Goal: Task Accomplishment & Management: Complete application form

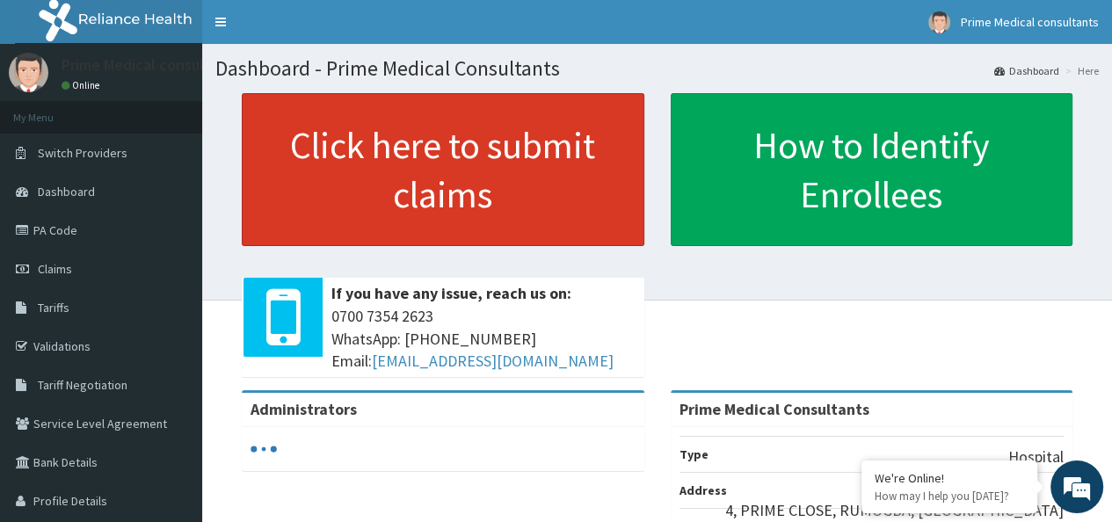
click at [408, 161] on link "Click here to submit claims" at bounding box center [443, 169] width 403 height 153
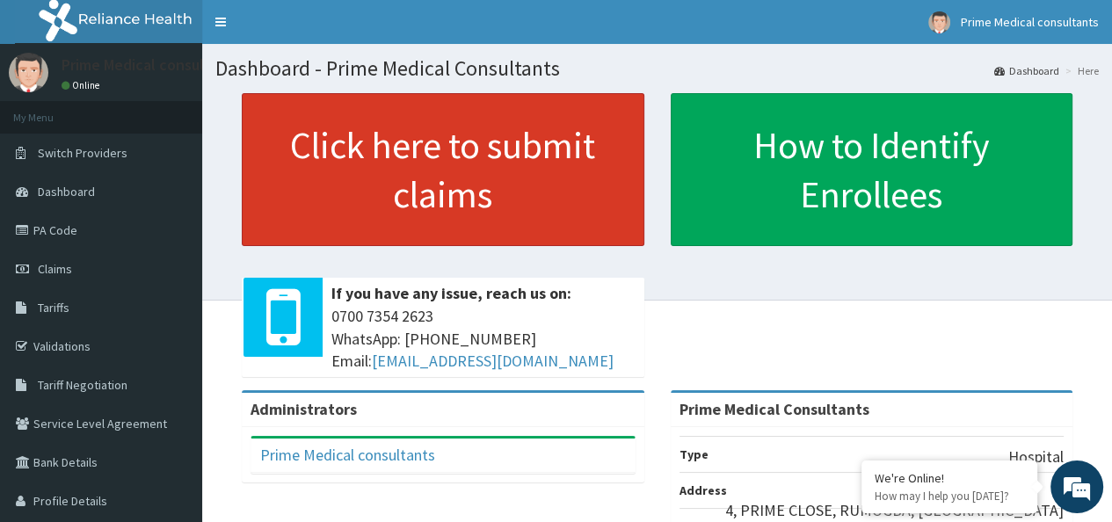
click at [456, 208] on link "Click here to submit claims" at bounding box center [443, 169] width 403 height 153
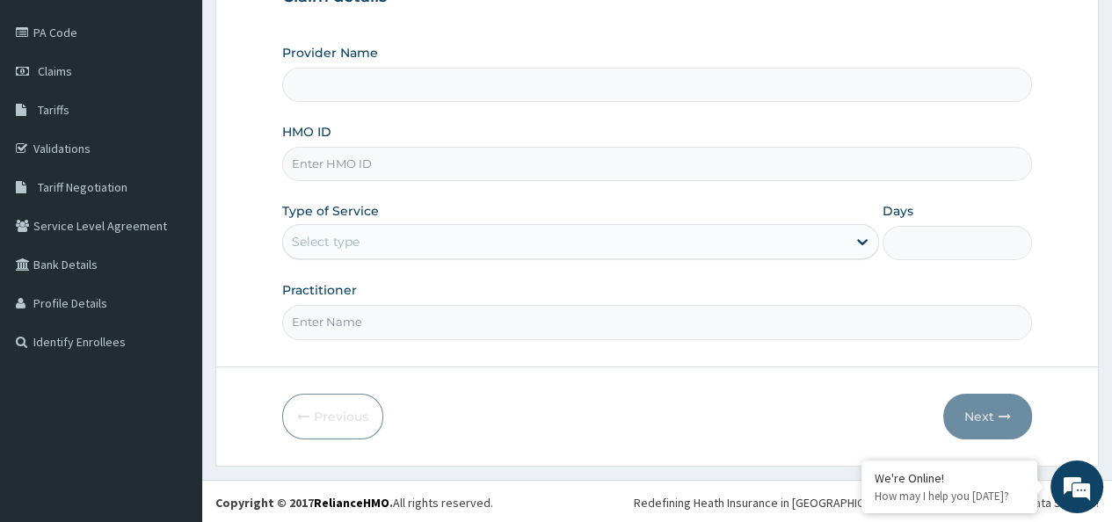
scroll to position [198, 0]
type input "Prime Medical Consultants"
click at [306, 163] on input "HMO ID" at bounding box center [657, 164] width 750 height 34
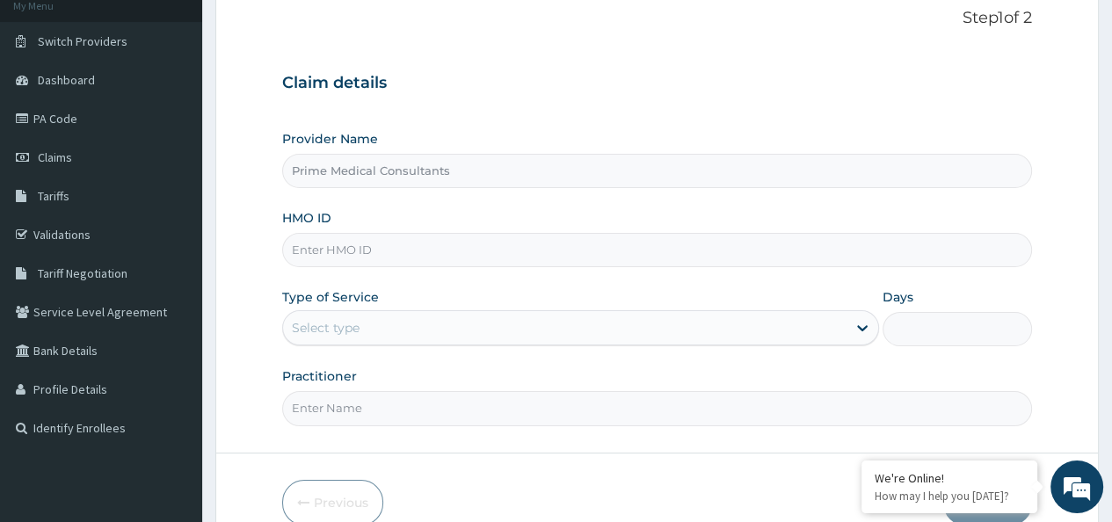
scroll to position [0, 0]
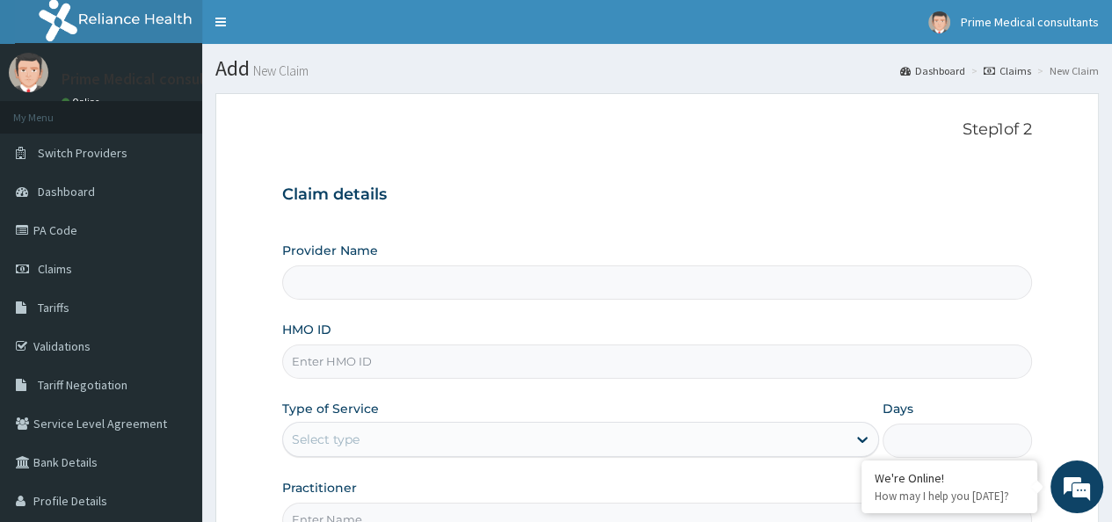
type input "Prime Medical Consultants"
click at [368, 280] on input "Prime Medical Consultants" at bounding box center [657, 282] width 750 height 34
drag, startPoint x: 353, startPoint y: 352, endPoint x: 351, endPoint y: 362, distance: 10.7
click at [353, 353] on input "HMO ID" at bounding box center [657, 362] width 750 height 34
paste input "SER/10021/A"
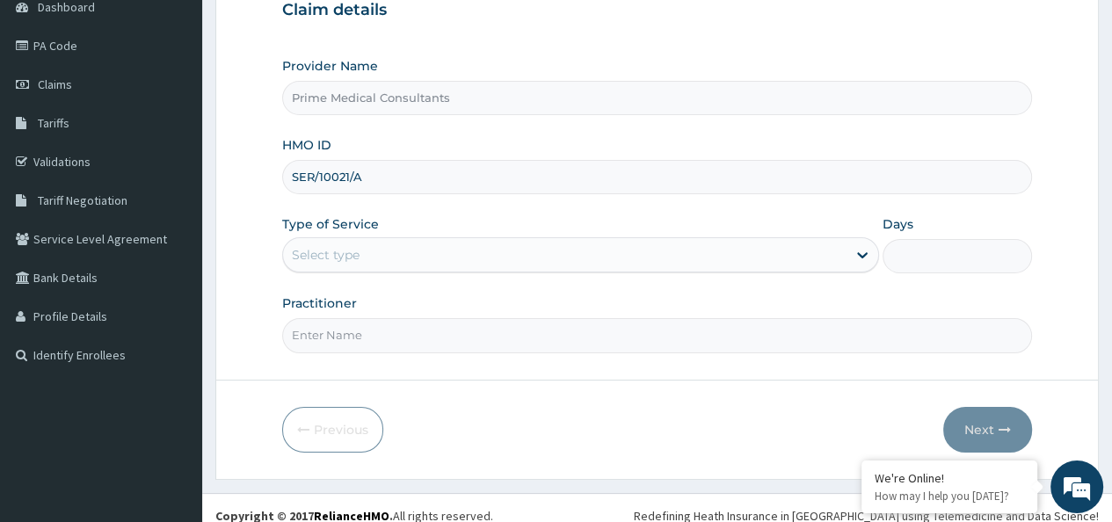
scroll to position [198, 0]
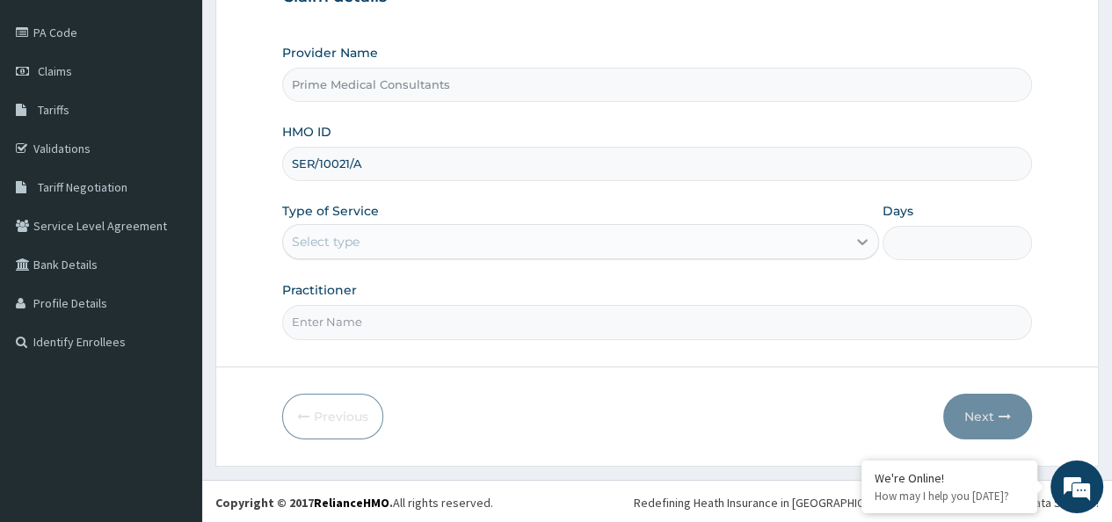
type input "SER/10021/A"
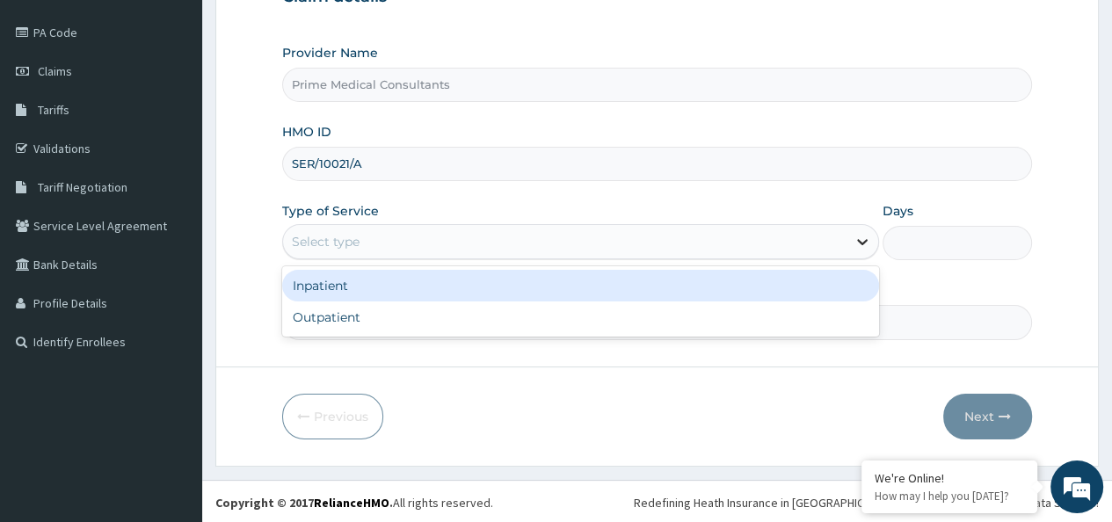
click at [864, 242] on icon at bounding box center [862, 243] width 11 height 6
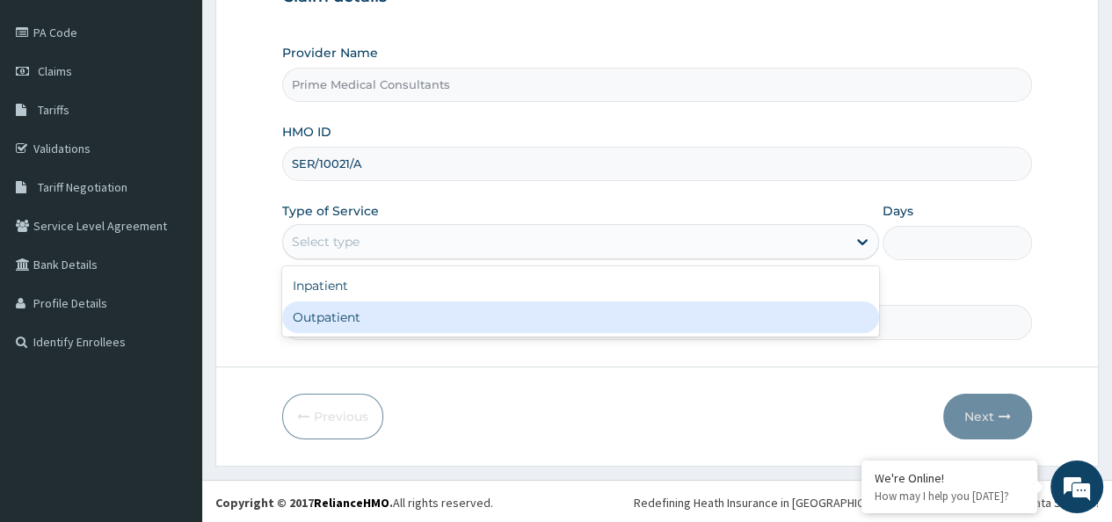
click at [834, 310] on div "Outpatient" at bounding box center [580, 318] width 597 height 32
type input "1"
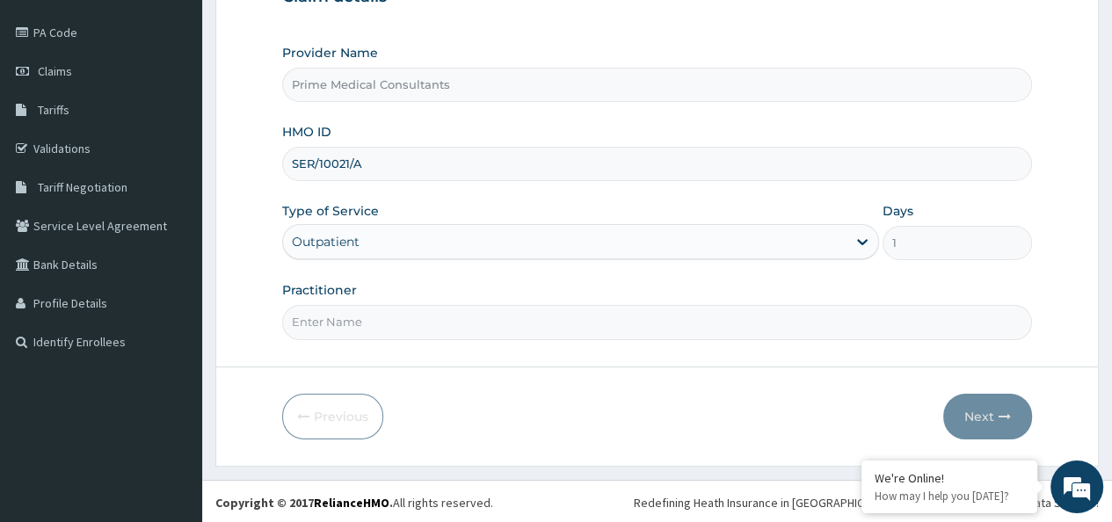
click at [582, 313] on input "Practitioner" at bounding box center [657, 322] width 750 height 34
type input "d"
click at [493, 320] on input "Practitioner" at bounding box center [657, 322] width 750 height 34
click at [314, 321] on input "Practitioner" at bounding box center [657, 322] width 750 height 34
type input "d"
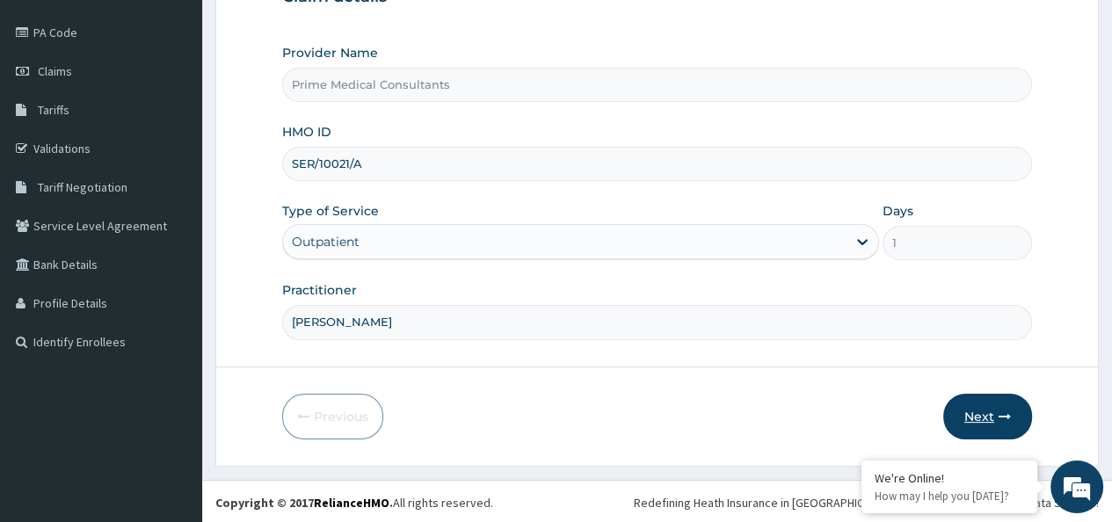
type input "DR OMONI"
click at [1001, 411] on icon "button" at bounding box center [1005, 417] width 12 height 12
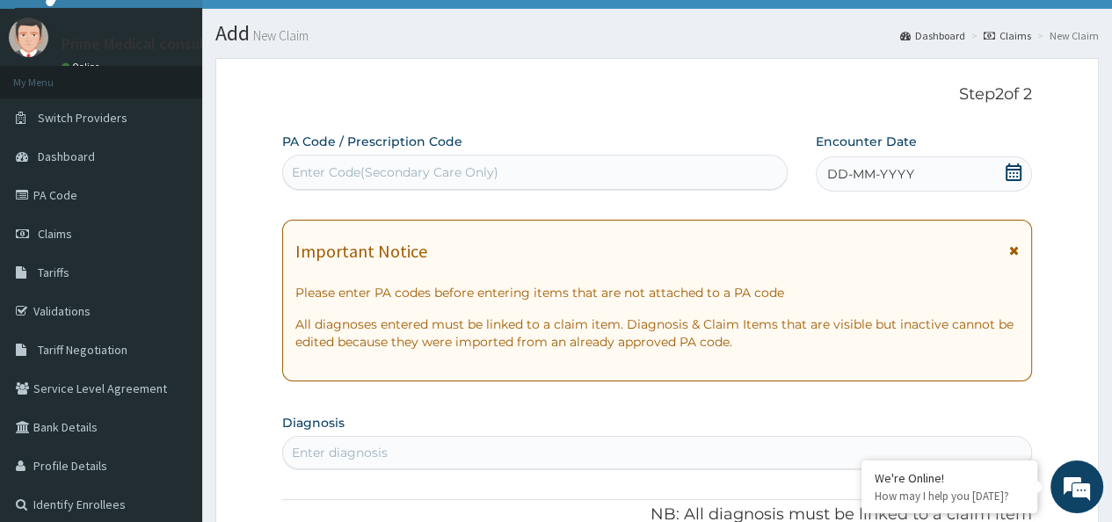
scroll to position [33, 0]
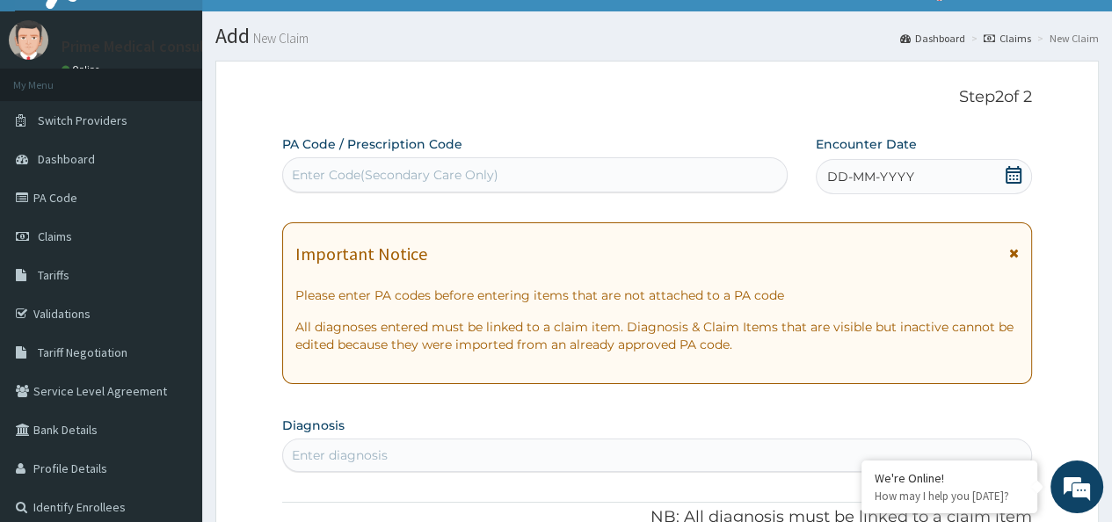
click at [425, 173] on div "Enter Code(Secondary Care Only)" at bounding box center [395, 175] width 207 height 18
paste input "PA/665345"
type input "PA/665345"
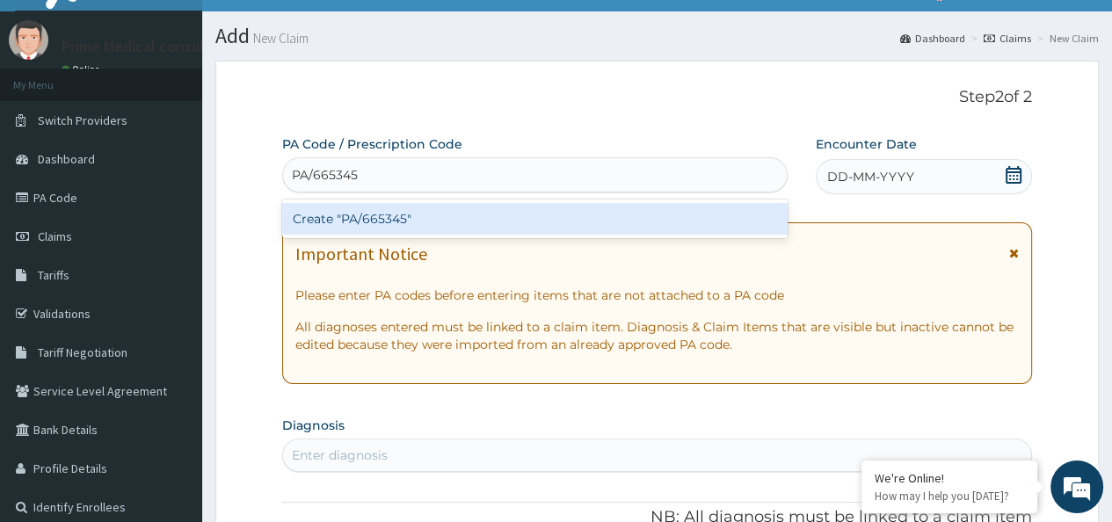
click at [558, 222] on div "Create "PA/665345"" at bounding box center [534, 219] width 505 height 32
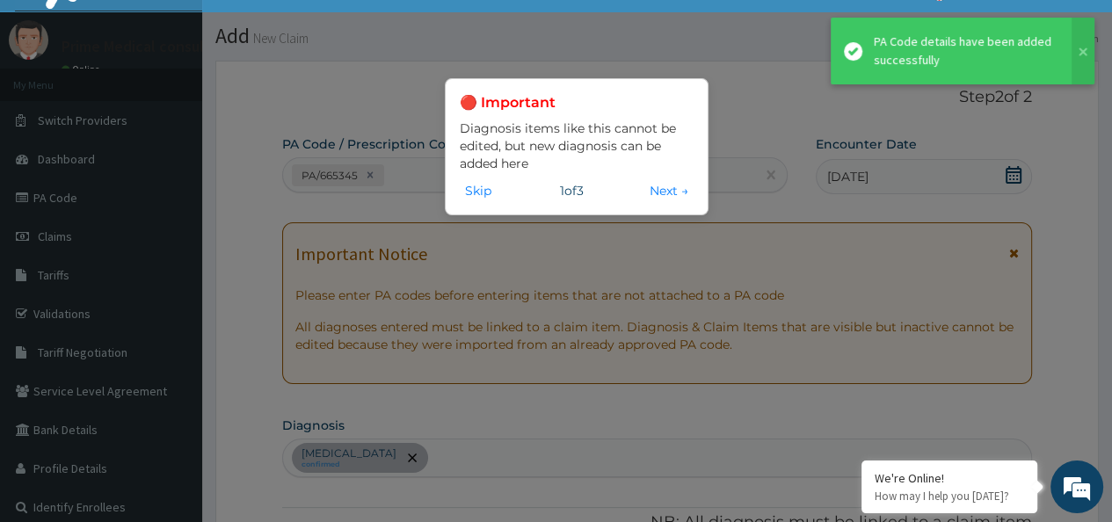
scroll to position [469, 0]
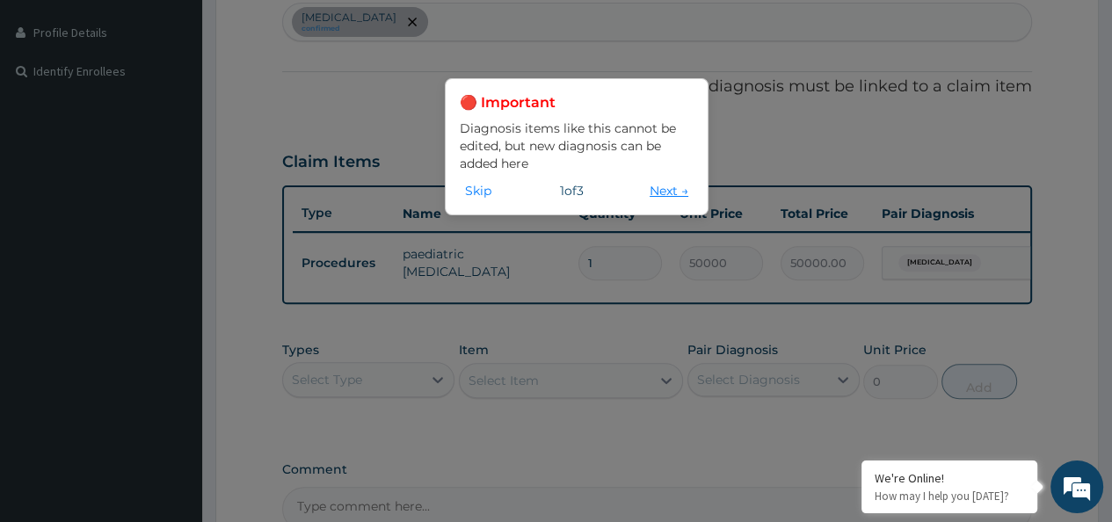
click at [664, 191] on button "Next →" at bounding box center [668, 190] width 49 height 19
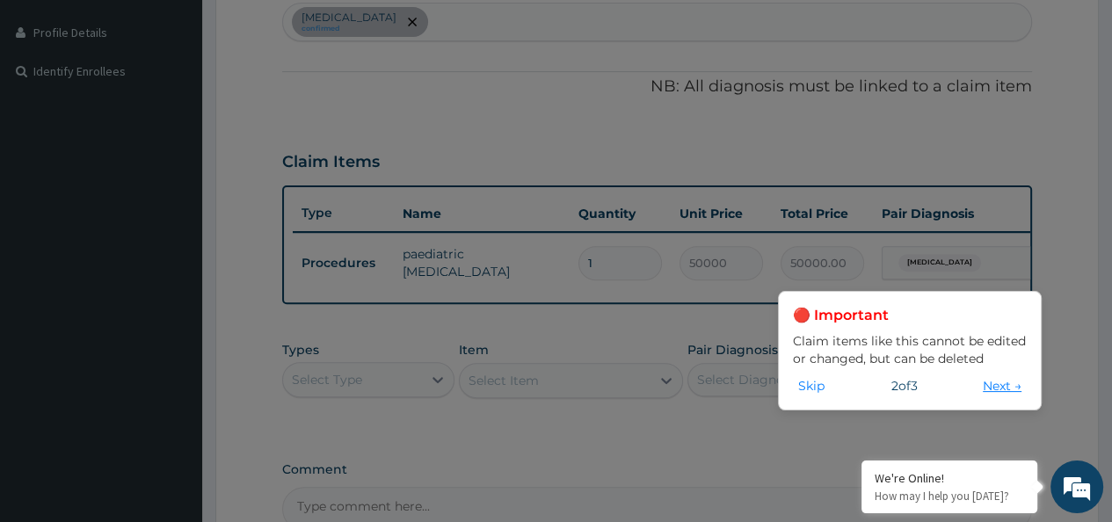
click at [997, 383] on button "Next →" at bounding box center [1002, 385] width 49 height 19
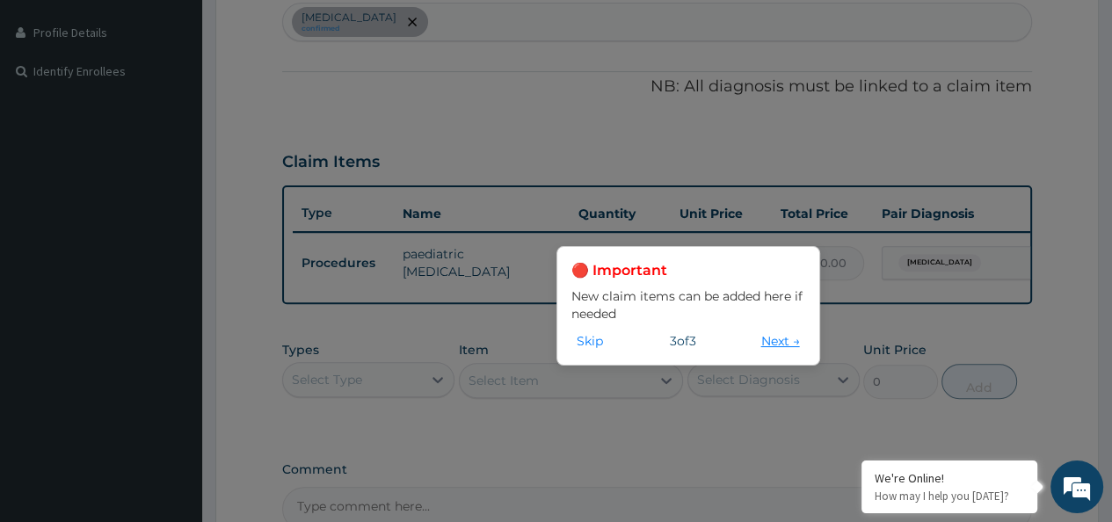
click at [774, 342] on button "Next →" at bounding box center [780, 340] width 49 height 19
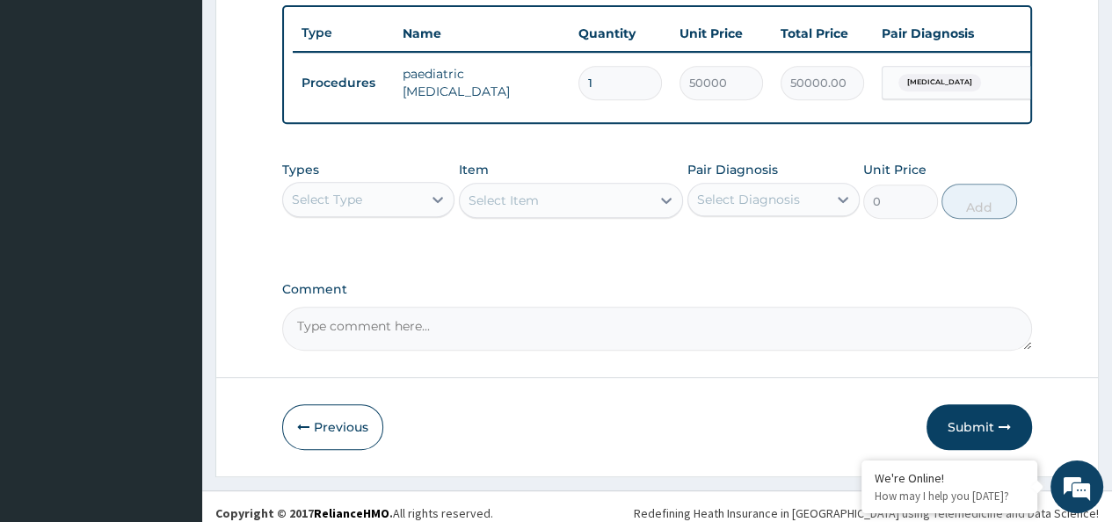
scroll to position [672, 0]
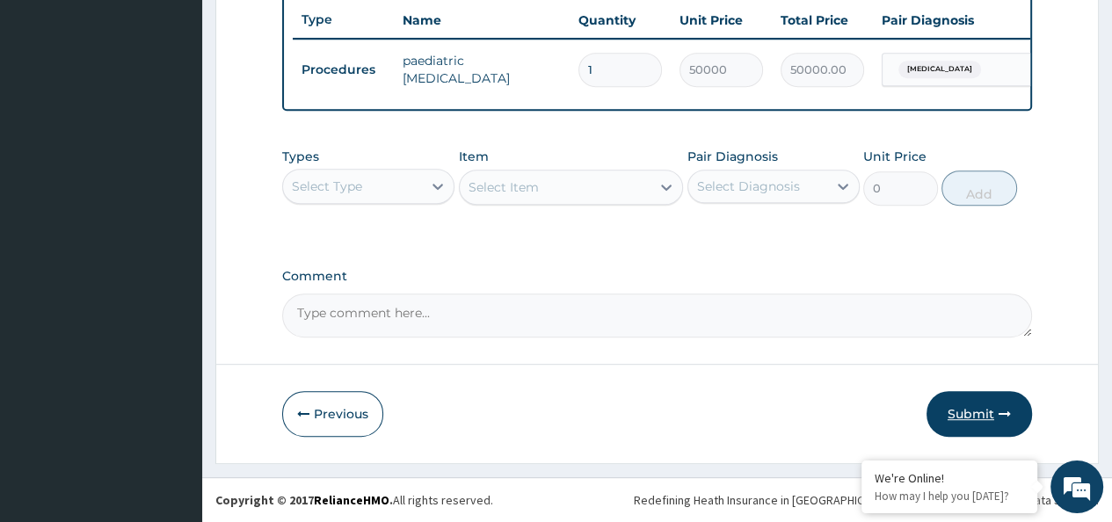
click at [984, 416] on button "Submit" at bounding box center [979, 414] width 105 height 46
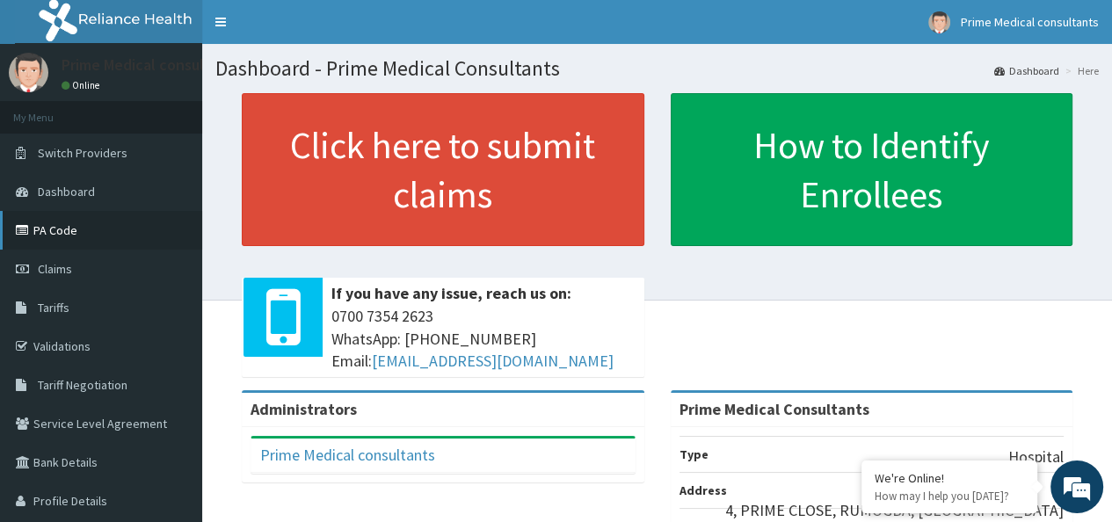
click at [70, 236] on link "PA Code" at bounding box center [101, 230] width 202 height 39
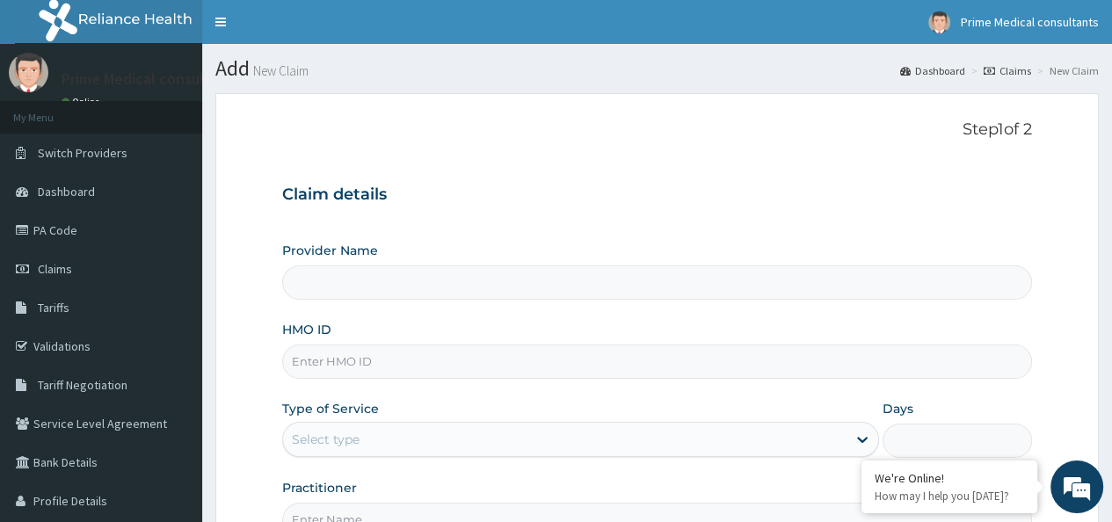
scroll to position [88, 0]
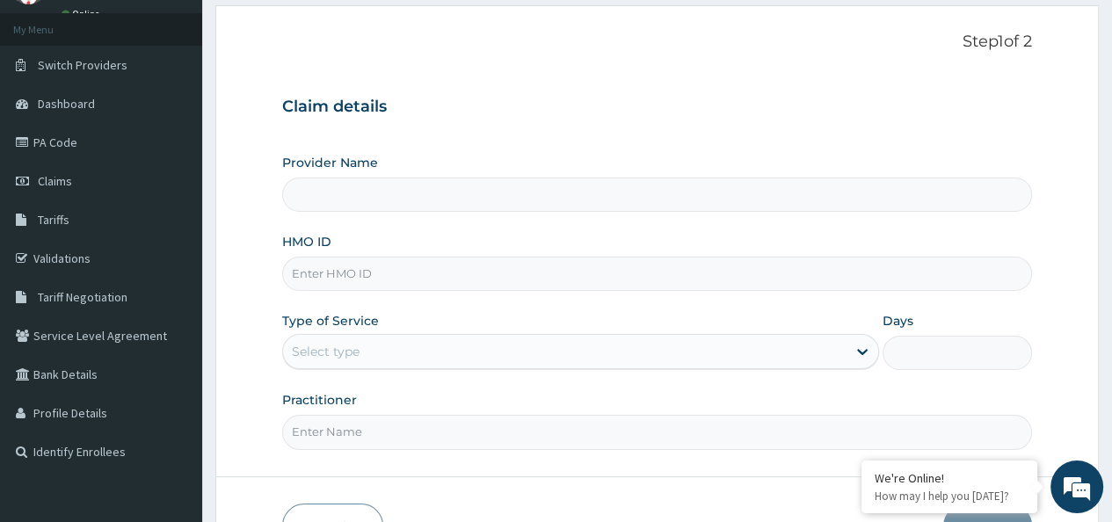
click at [362, 275] on input "HMO ID" at bounding box center [657, 274] width 750 height 34
type input "Prime Medical Consultants"
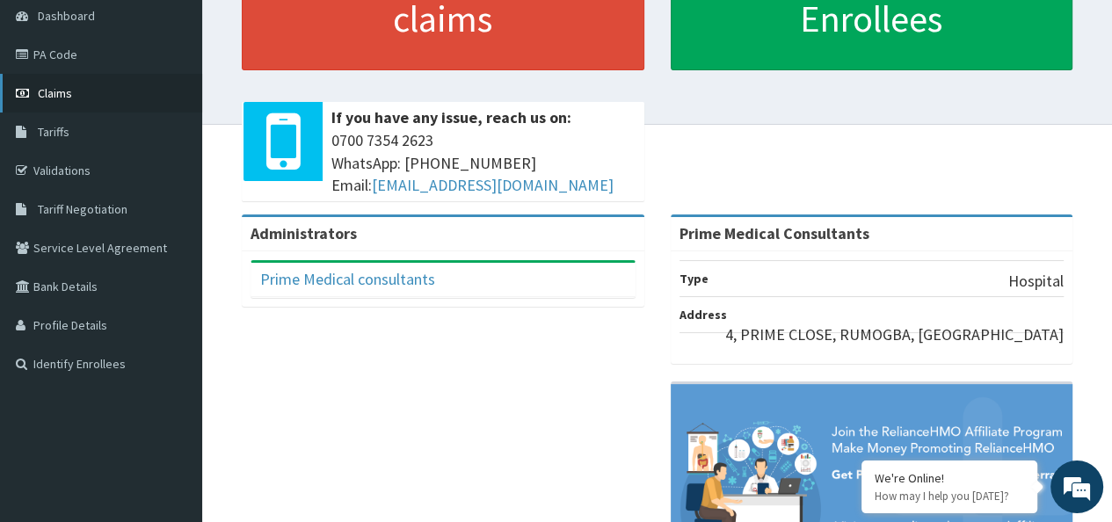
click at [71, 91] on link "Claims" at bounding box center [101, 93] width 202 height 39
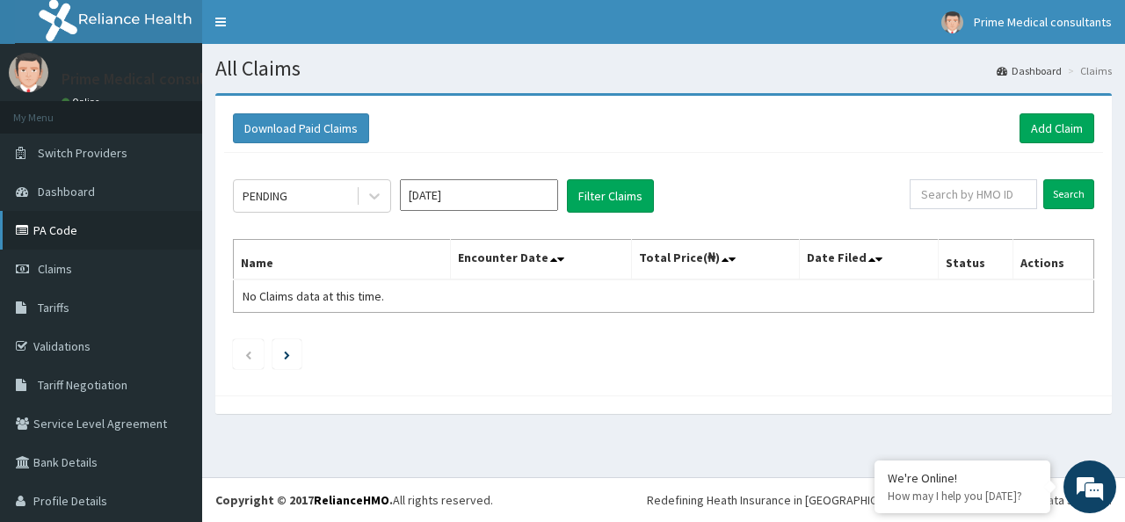
click at [66, 233] on link "PA Code" at bounding box center [101, 230] width 202 height 39
click at [56, 232] on link "PA Code" at bounding box center [101, 230] width 202 height 39
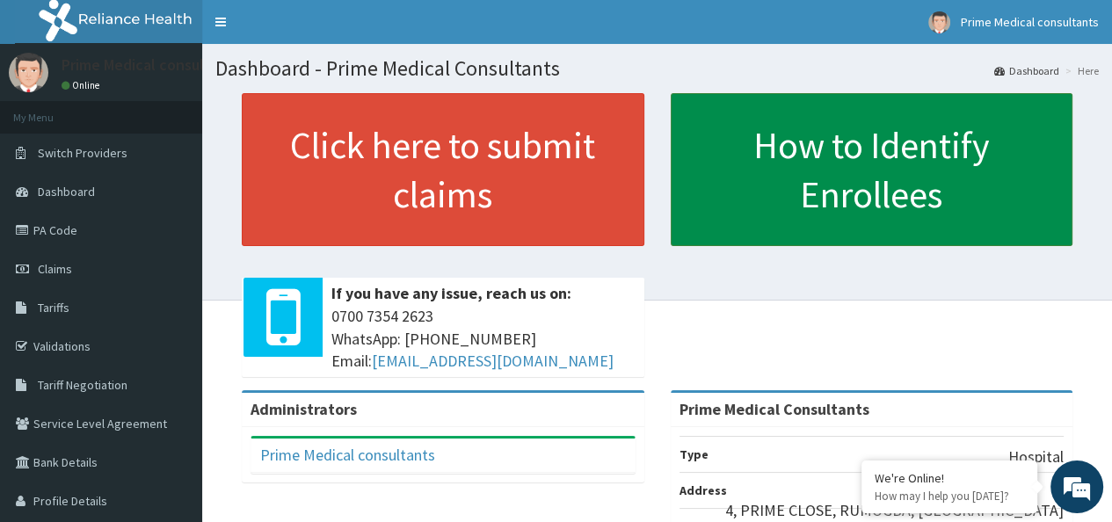
click at [833, 178] on link "How to Identify Enrollees" at bounding box center [872, 169] width 403 height 153
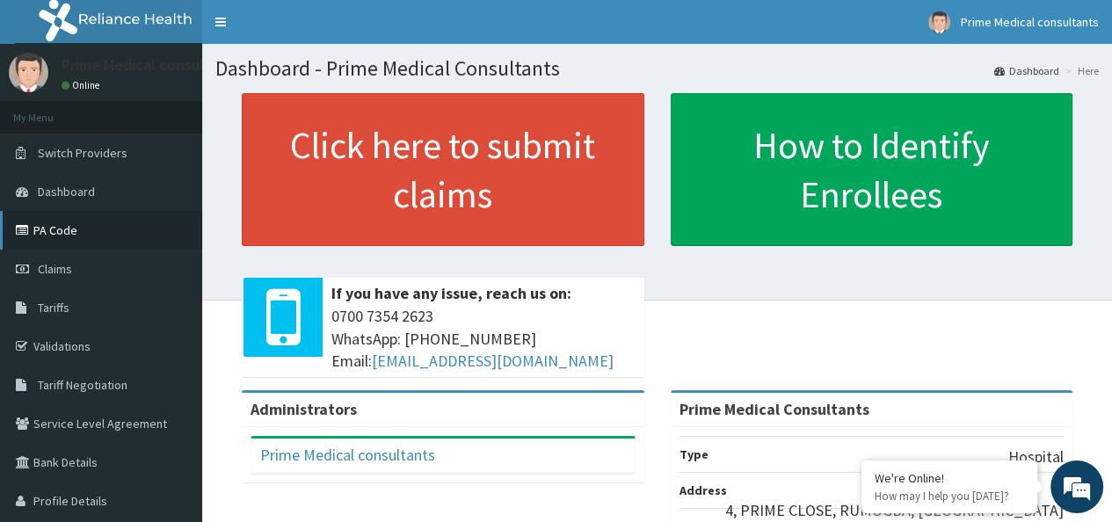
click at [57, 232] on link "PA Code" at bounding box center [101, 230] width 202 height 39
